Goal: Task Accomplishment & Management: Use online tool/utility

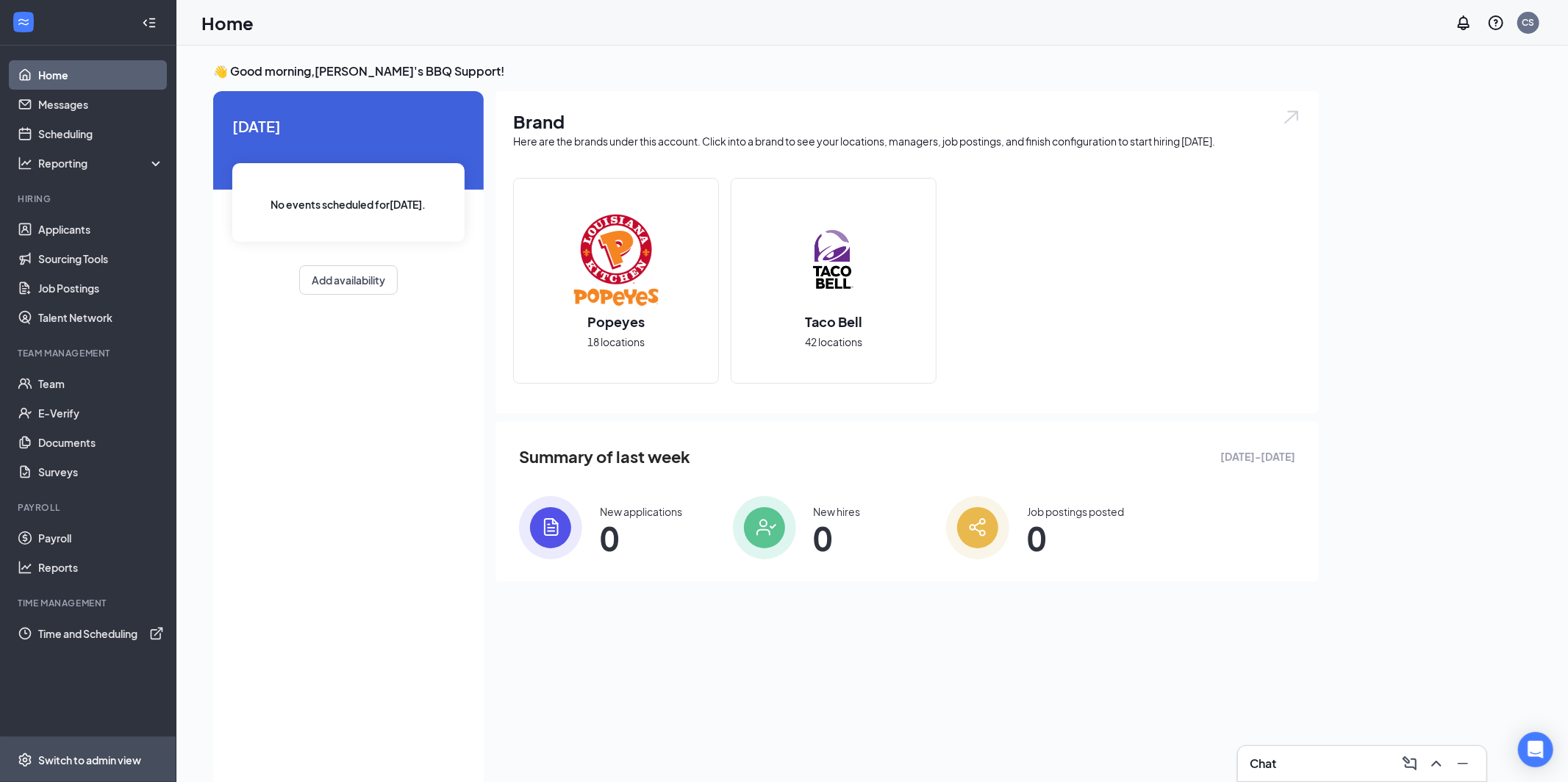
click at [112, 759] on div "Switch to admin view" at bounding box center [89, 760] width 103 height 15
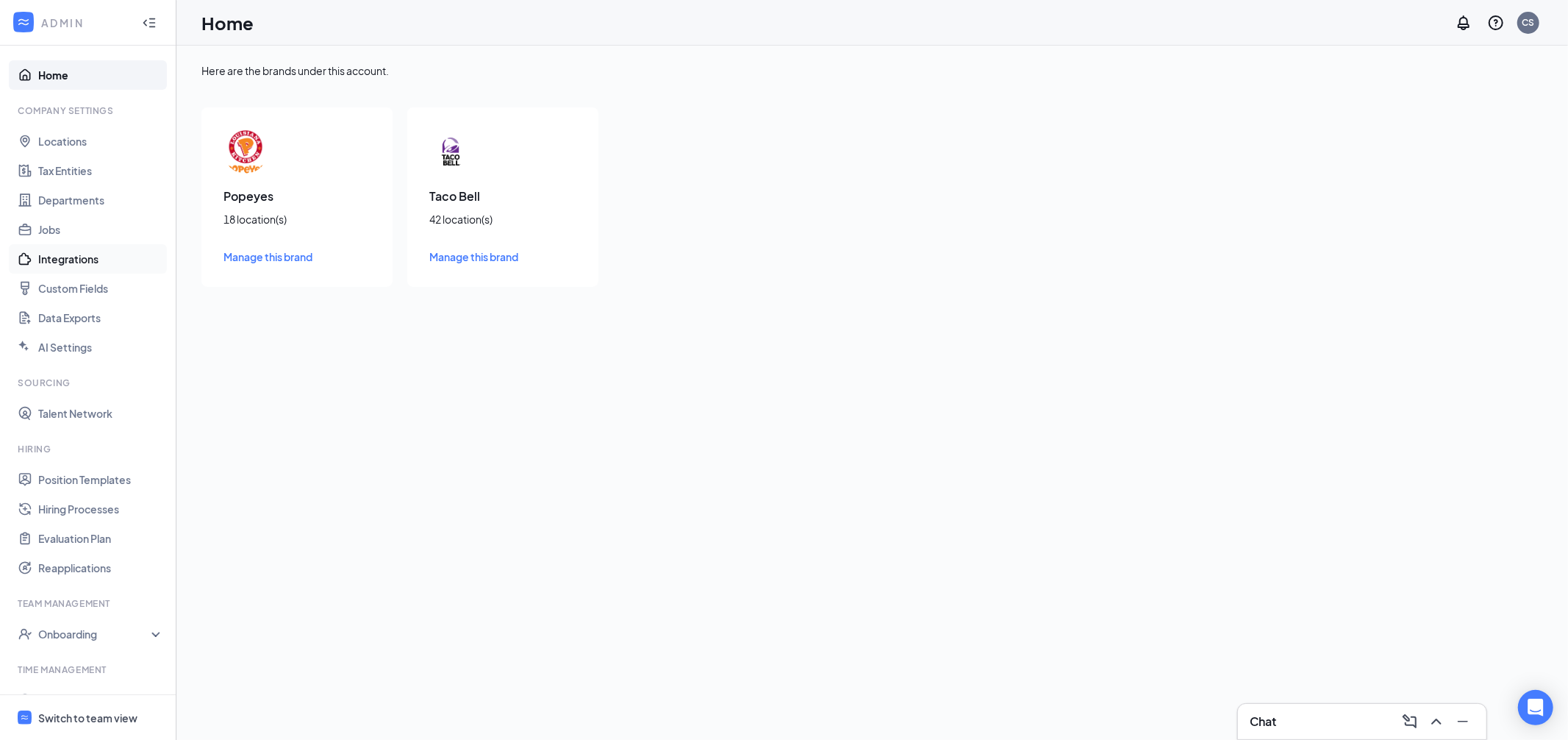
click at [57, 263] on link "Integrations" at bounding box center [101, 259] width 126 height 30
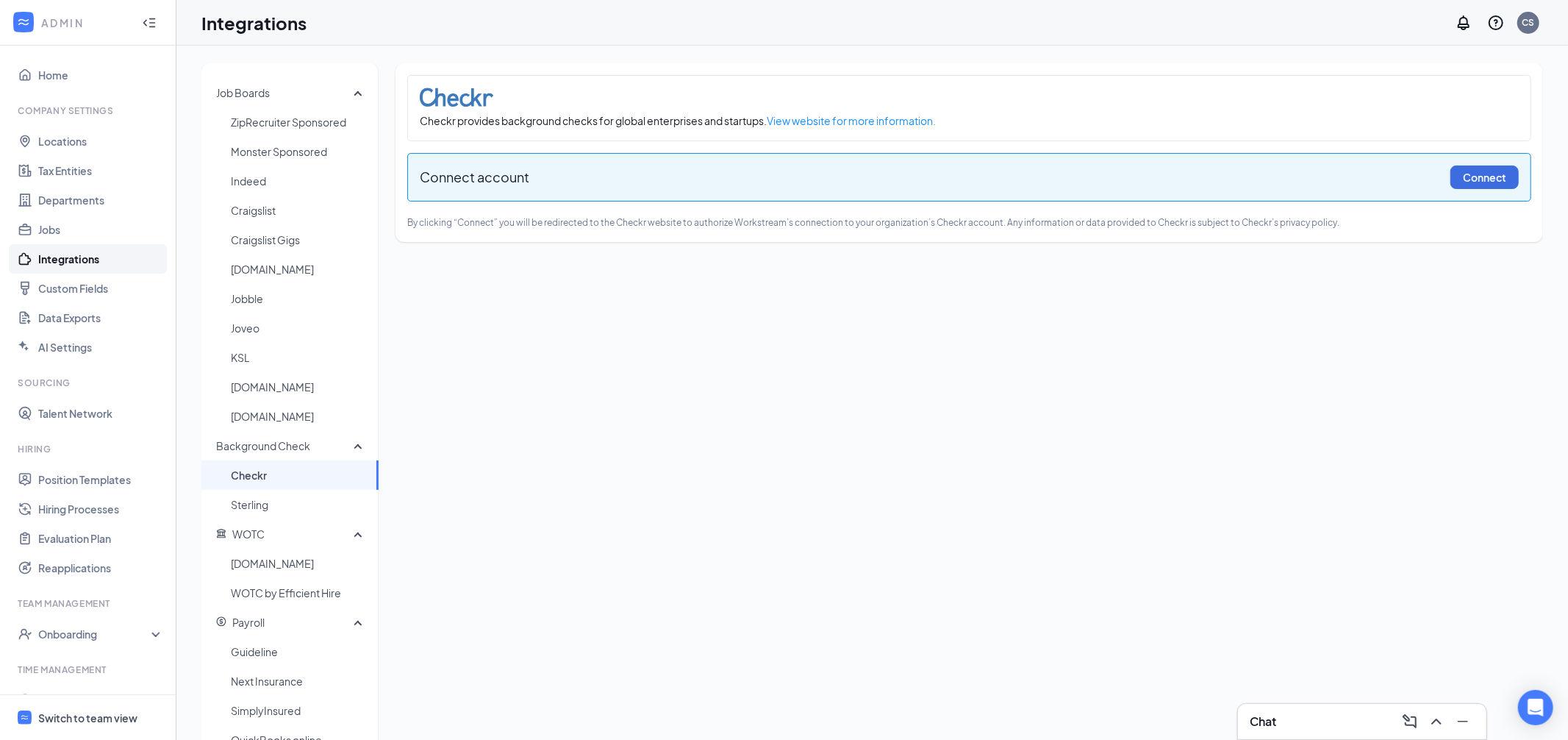
click at [259, 478] on span "Checkr" at bounding box center [299, 475] width 136 height 30
